Goal: Information Seeking & Learning: Learn about a topic

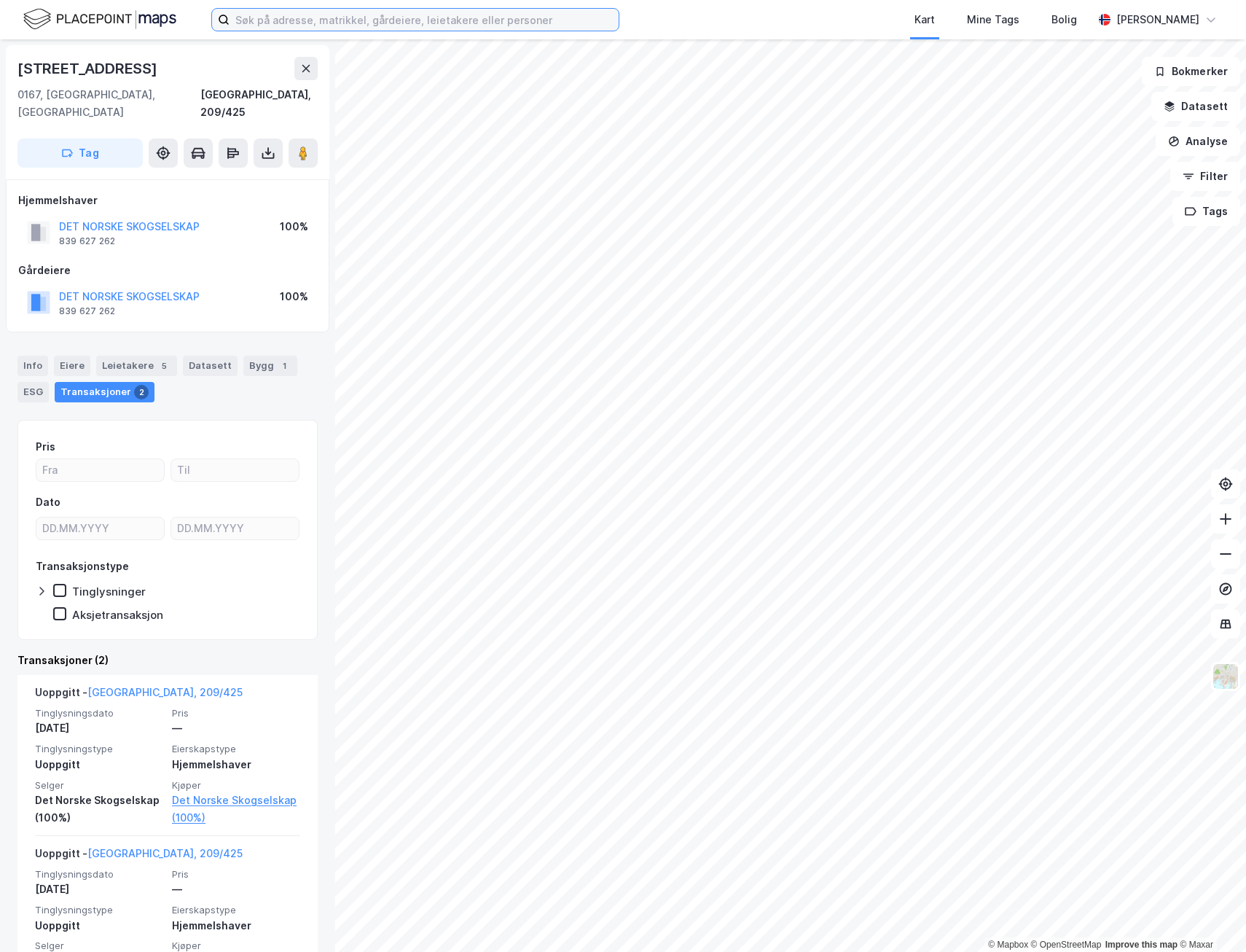
click at [331, 18] on input at bounding box center [424, 19] width 389 height 22
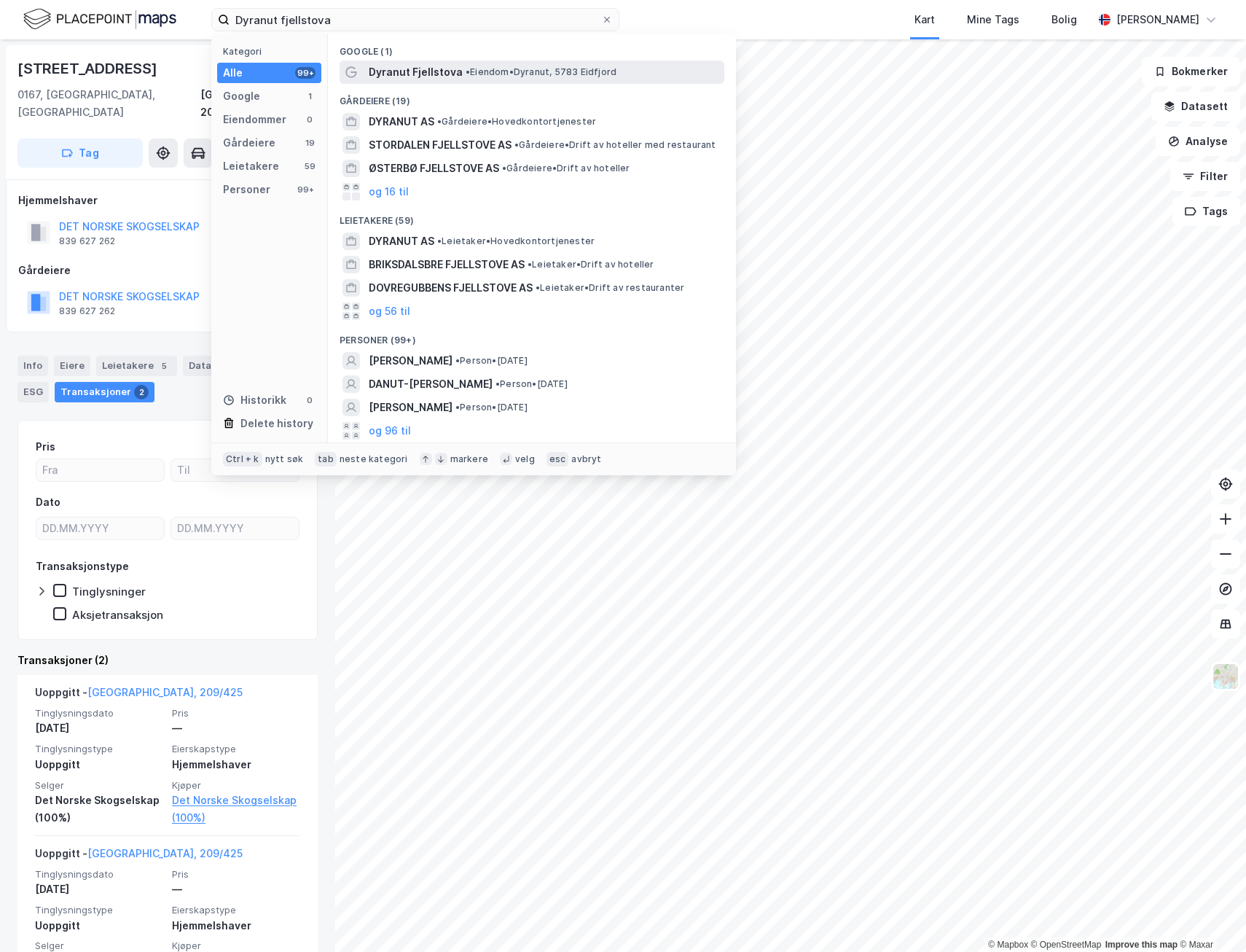
click at [457, 69] on span "Dyranut Fjellstova" at bounding box center [415, 73] width 94 height 18
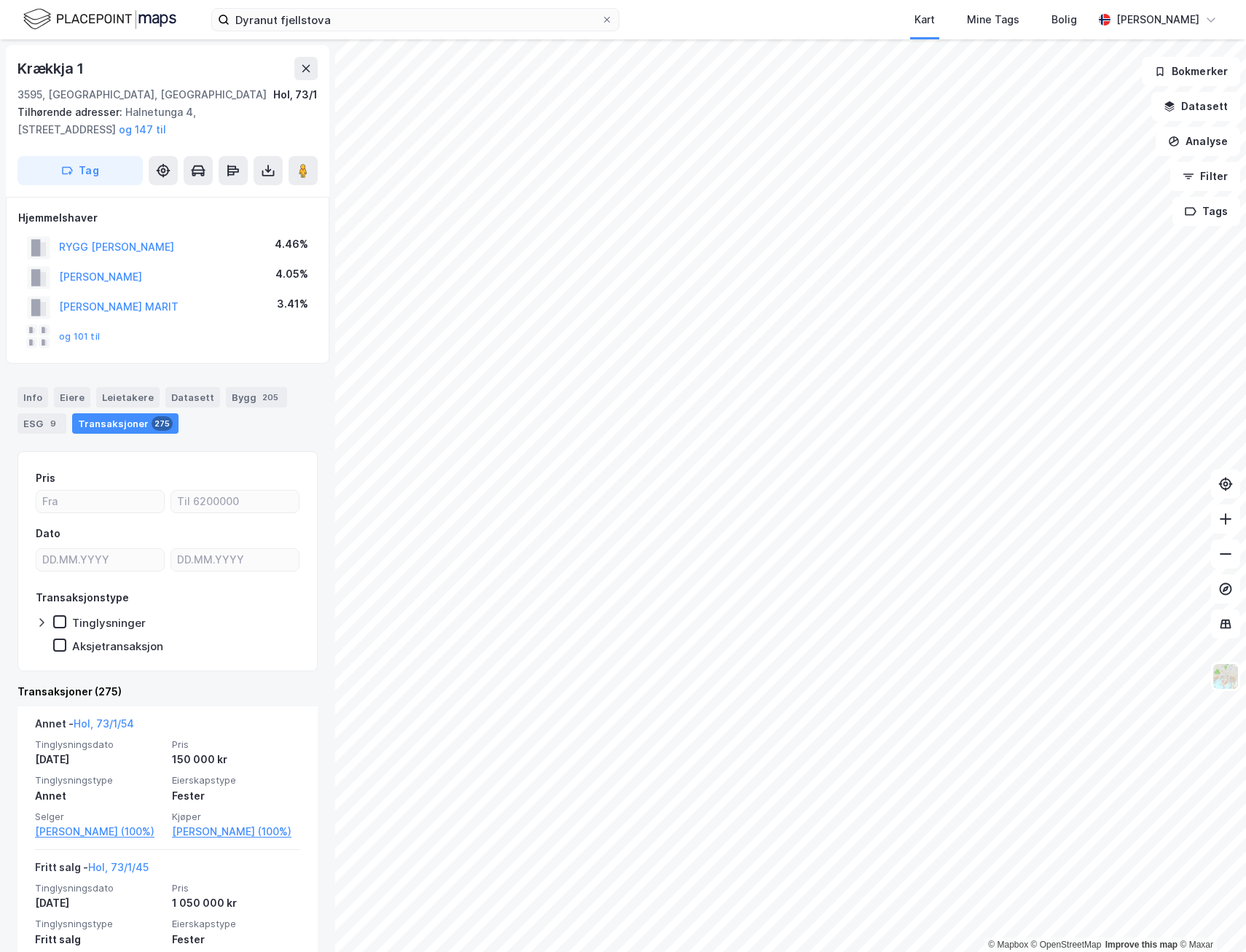
click at [1245, 116] on html "Dyranut fjellstova Kart Mine Tags Bolig [PERSON_NAME] © Mapbox © OpenStreetMap …" at bounding box center [623, 476] width 1246 height 952
click at [235, 427] on div "© Mapbox © OpenStreetMap Improve this map © [STREET_ADDRESS], Buskerud Hol, 73/…" at bounding box center [623, 495] width 1246 height 912
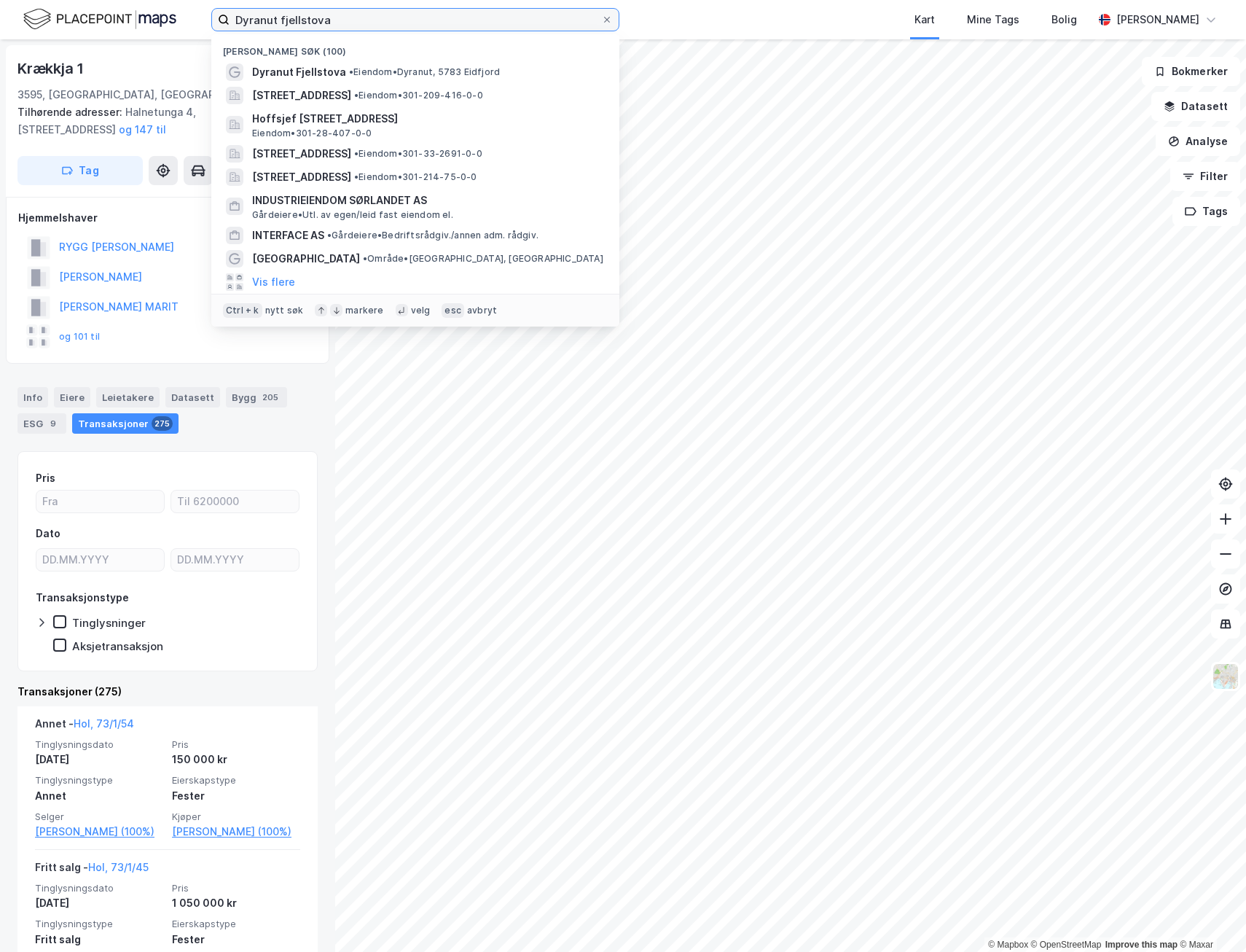
click at [478, 28] on input "Dyranut fjellstova" at bounding box center [415, 19] width 371 height 22
click at [448, 58] on div "Nylige søk (100) [PERSON_NAME][GEOGRAPHIC_DATA], [STREET_ADDRESS] • Eiendom • 3…" at bounding box center [415, 180] width 408 height 292
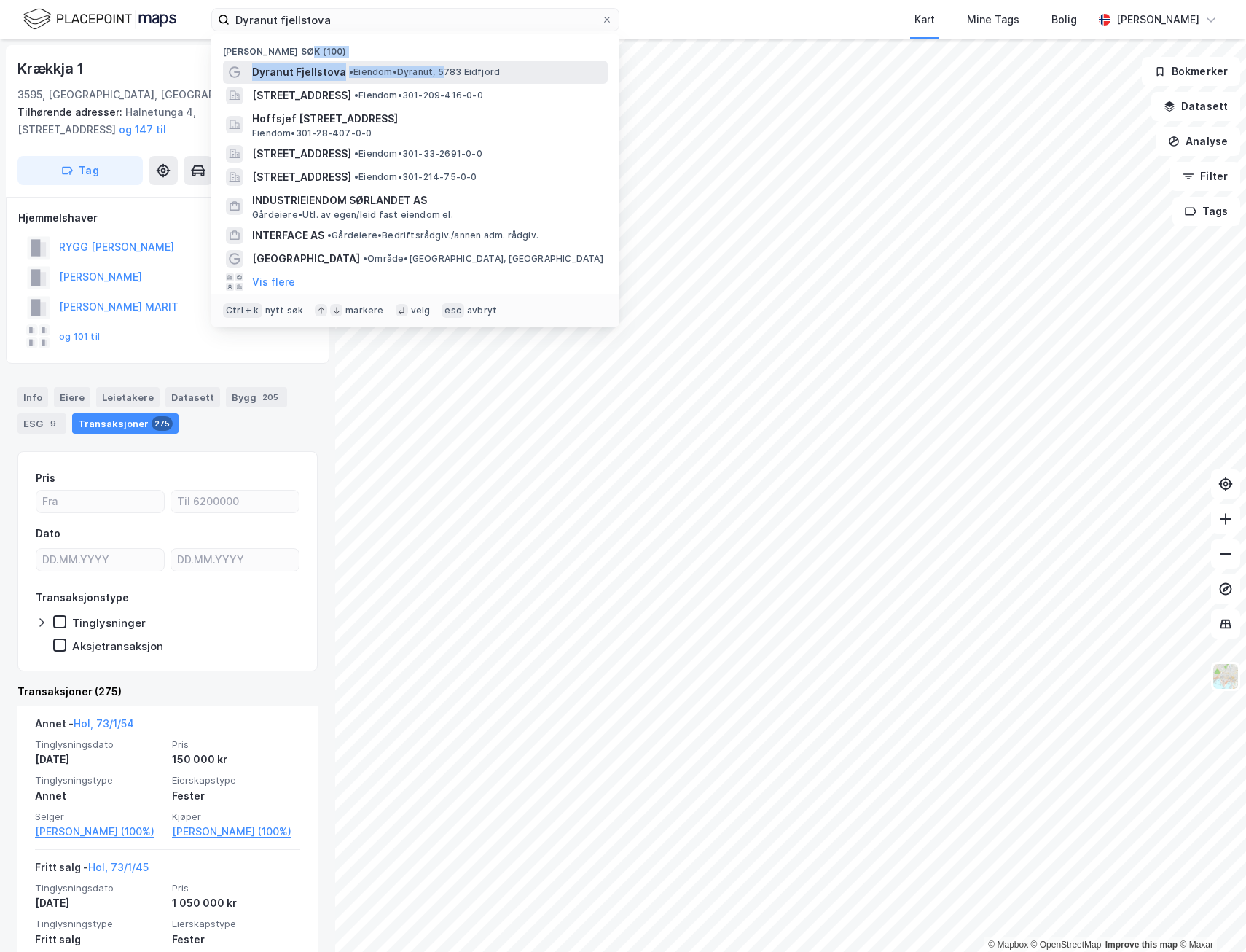
click at [304, 78] on span "Dyranut Fjellstova" at bounding box center [299, 73] width 94 height 18
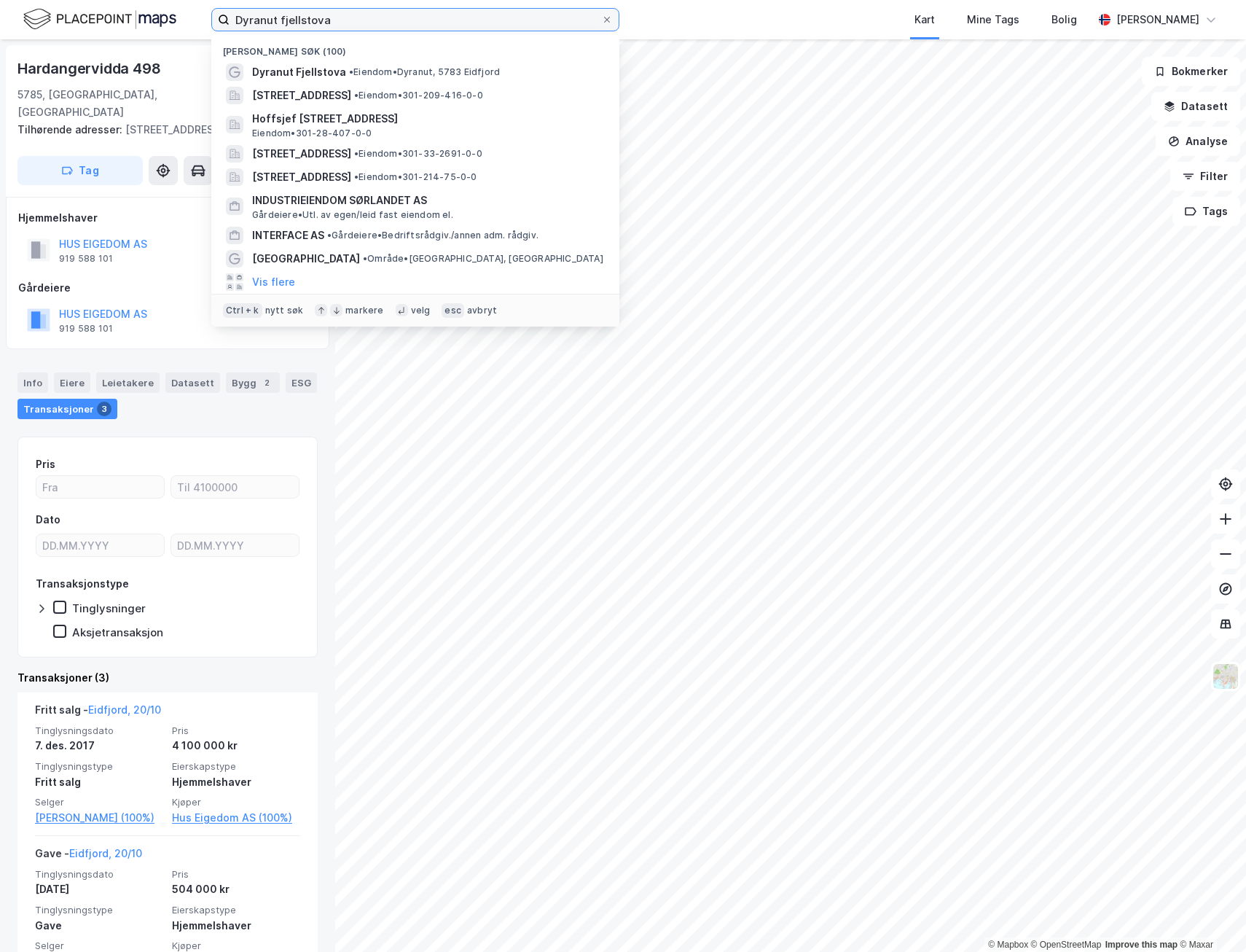
click at [313, 20] on input "Dyranut fjellstova" at bounding box center [415, 19] width 371 height 22
drag, startPoint x: 278, startPoint y: 28, endPoint x: 112, endPoint y: 22, distance: 166.1
click at [112, 22] on div "Dyranut fjellstova Nylige søk (100) Dyranut Fjellstova • Eiendom • [GEOGRAPHIC_…" at bounding box center [623, 19] width 1246 height 39
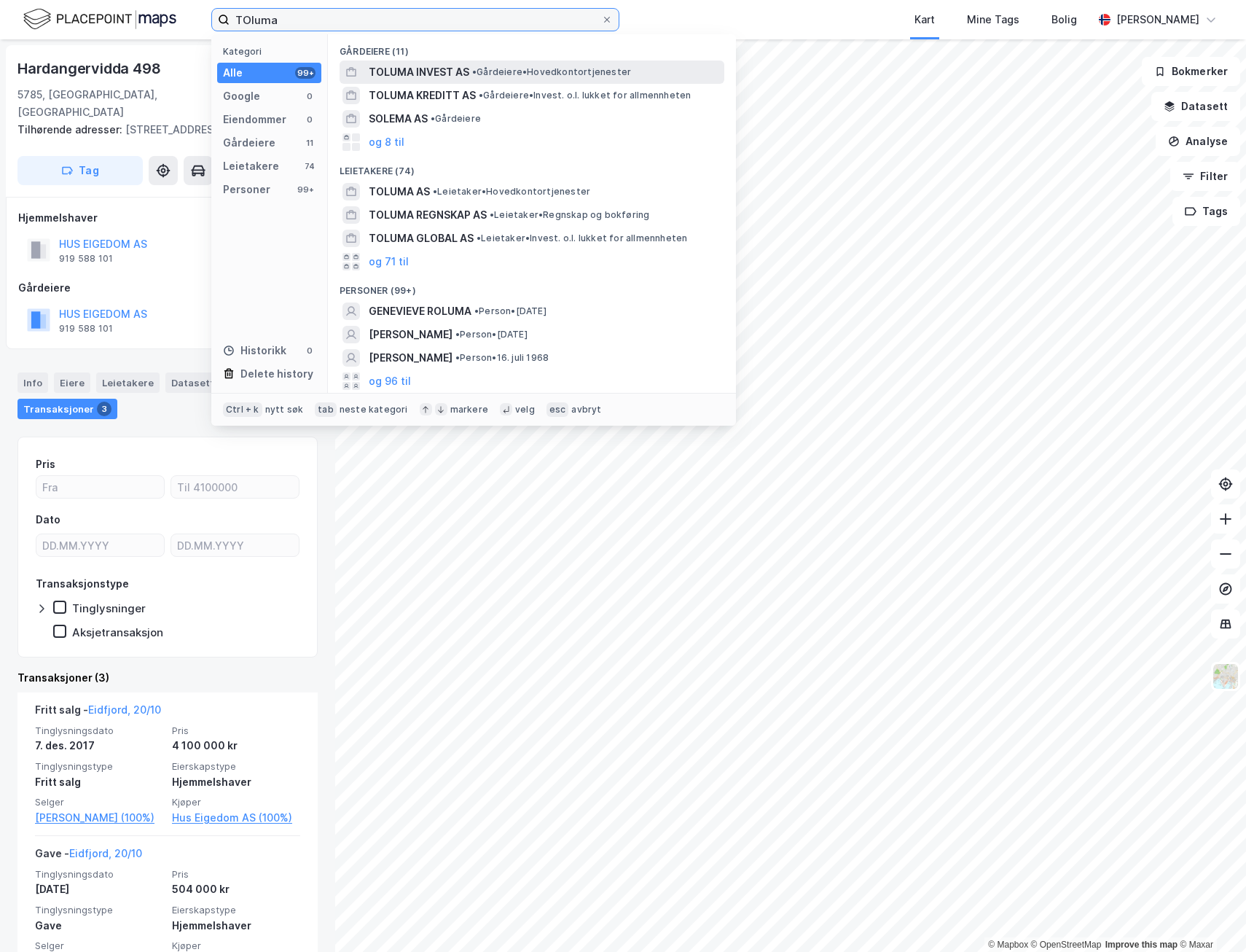
type input "TOluma"
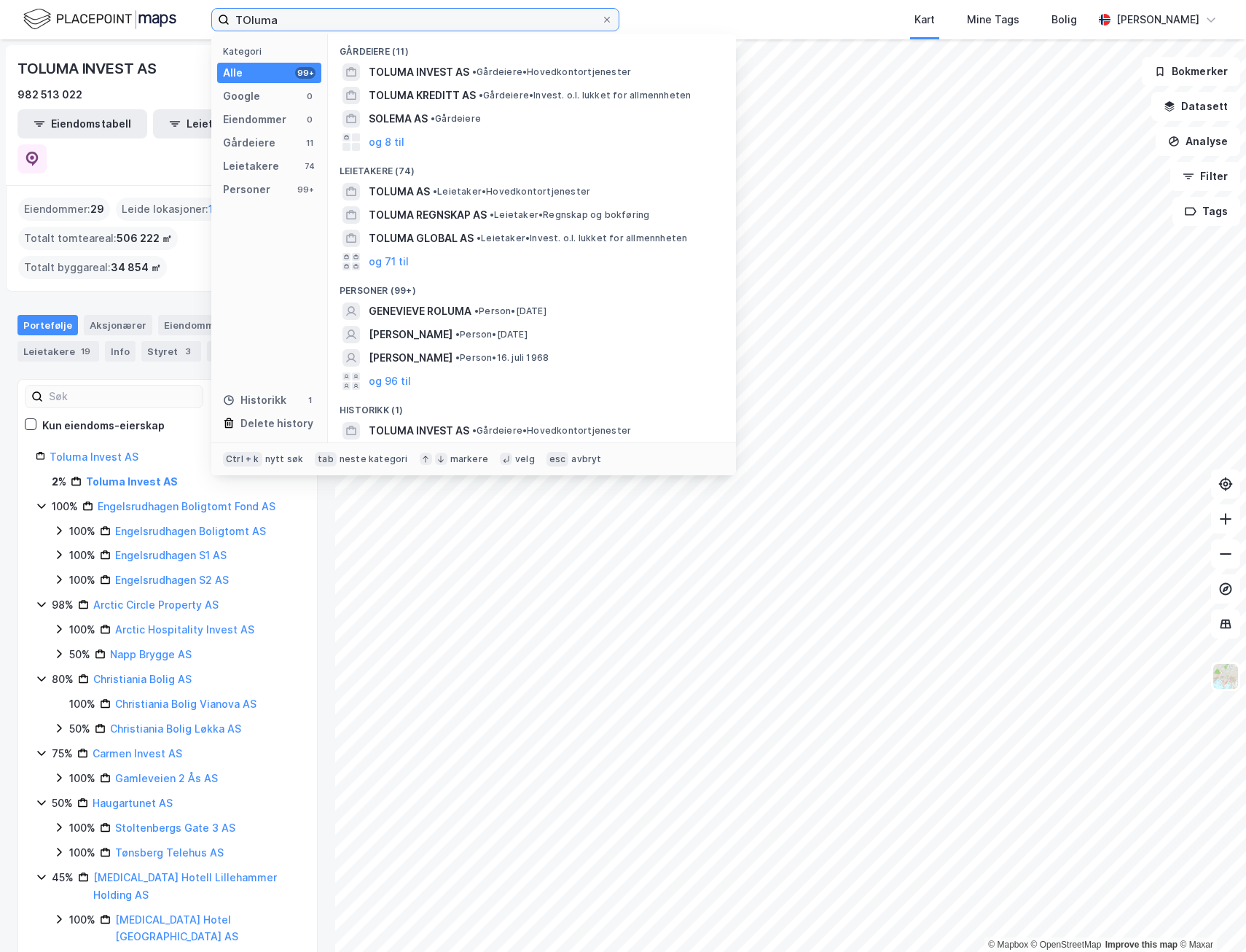
drag, startPoint x: 302, startPoint y: 17, endPoint x: 151, endPoint y: 11, distance: 151.1
click at [151, 11] on div "TOluma Kategori Alle 99+ Google 0 Eiendommer 0 Gårdeiere 11 Leietakere 74 Perso…" at bounding box center [623, 19] width 1246 height 39
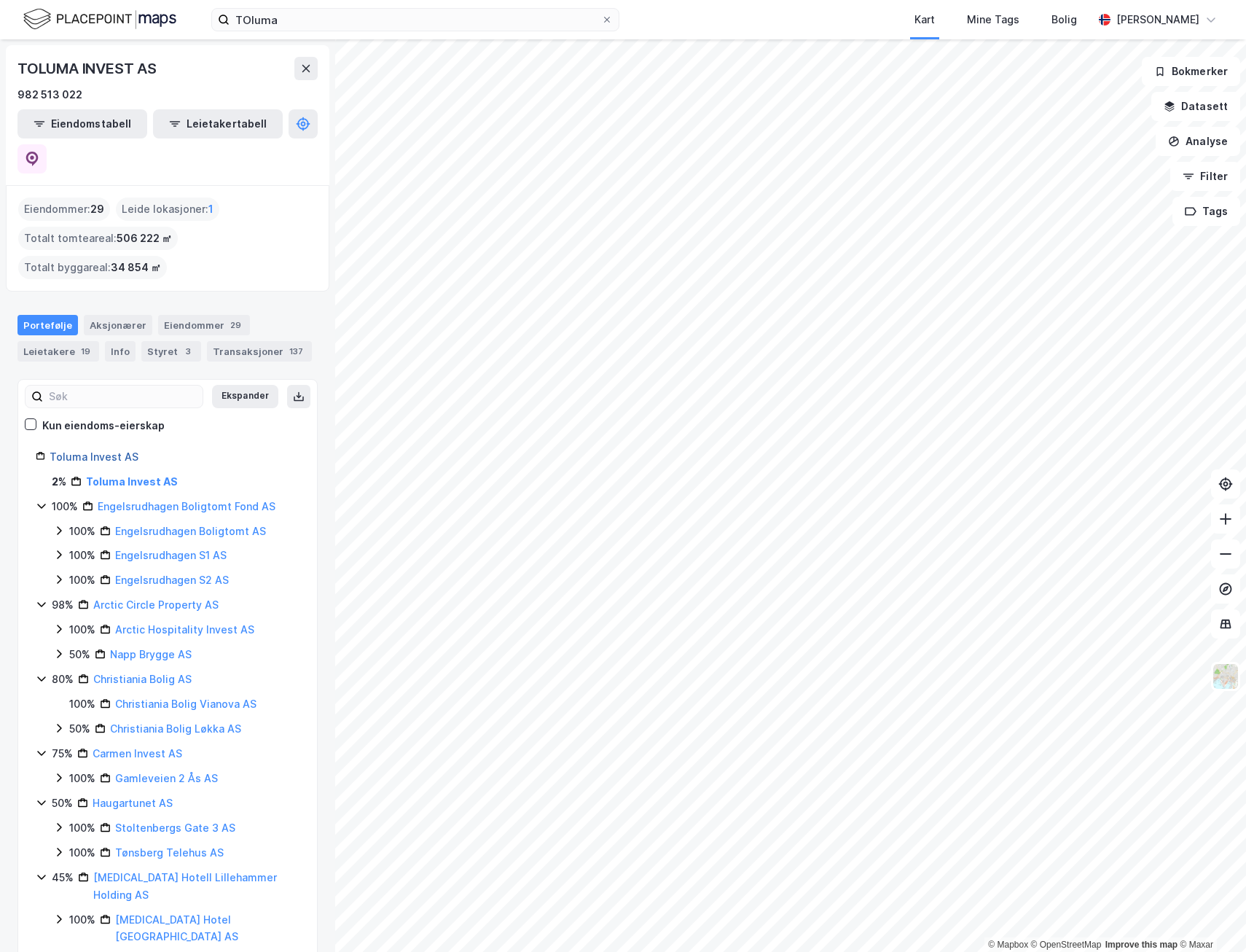
click at [94, 450] on link "Toluma Invest AS" at bounding box center [93, 457] width 88 height 13
click at [120, 475] on link "Toluma Invest AS" at bounding box center [132, 482] width 92 height 13
click at [104, 450] on link "Toluma Invest AS" at bounding box center [93, 457] width 88 height 13
click at [105, 315] on div "Aksjonærer" at bounding box center [118, 325] width 69 height 21
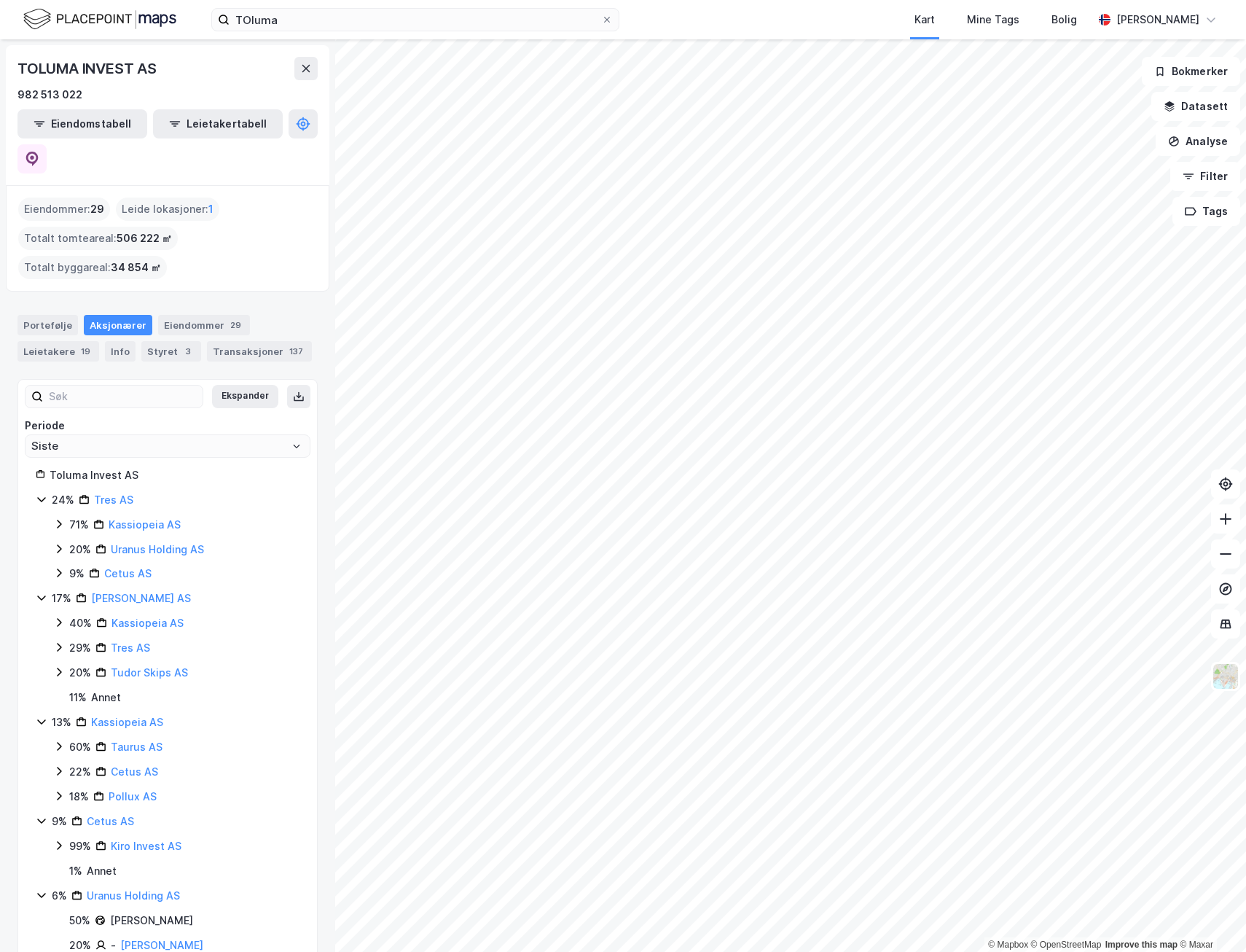
click at [63, 666] on icon at bounding box center [59, 671] width 12 height 12
click at [142, 666] on link "Tudor Skips AS" at bounding box center [149, 672] width 77 height 13
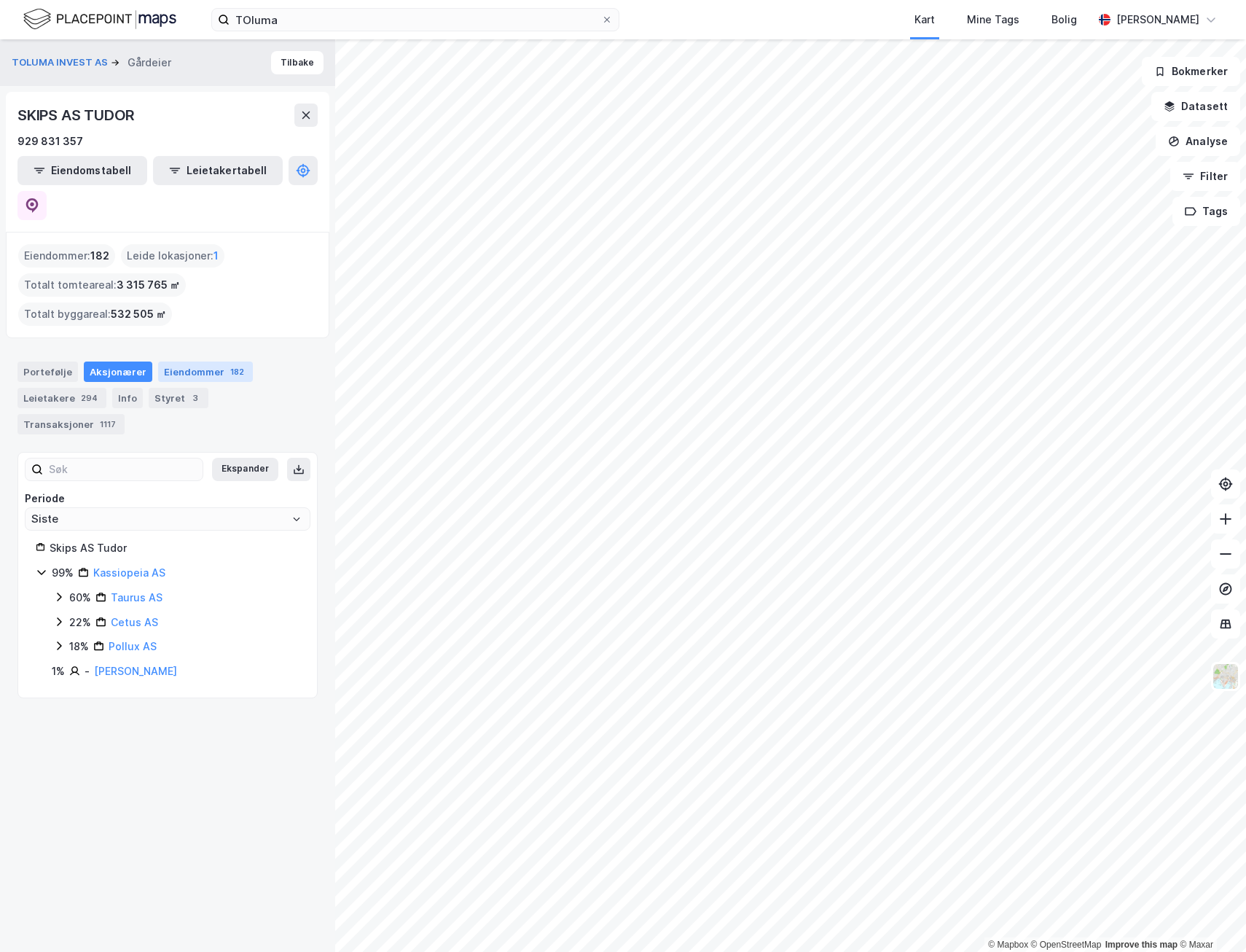
click at [205, 361] on div "Eiendommer 182" at bounding box center [205, 372] width 95 height 21
